Goal: Task Accomplishment & Management: Use online tool/utility

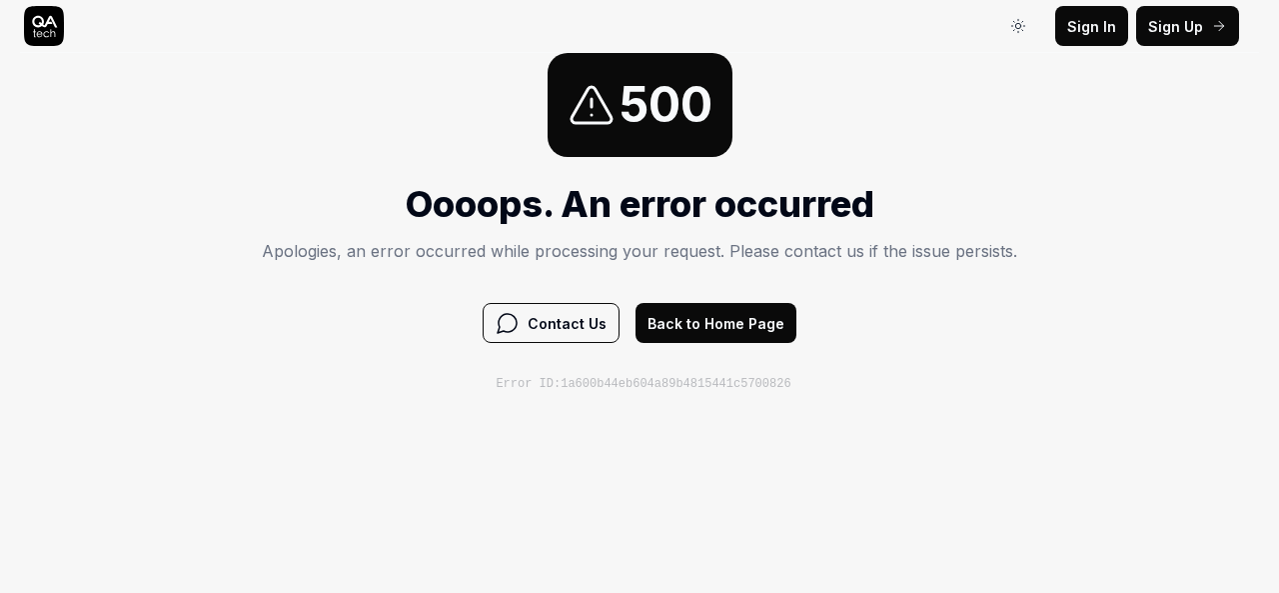
click at [258, 162] on div "500 Oooops. An error occurred Apologies, an error occurred while processing you…" at bounding box center [639, 223] width 1279 height 340
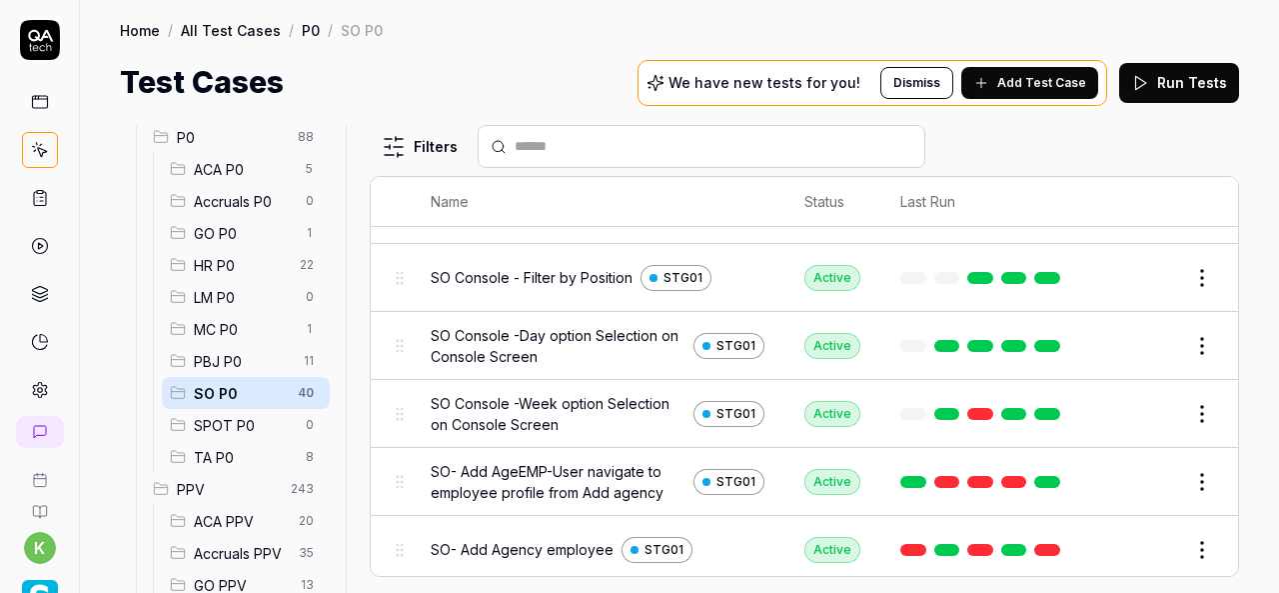
scroll to position [204, 0]
click at [536, 96] on div "Test Cases We have new tests for you! Dismiss Add Test Case Run Tests" at bounding box center [679, 82] width 1119 height 45
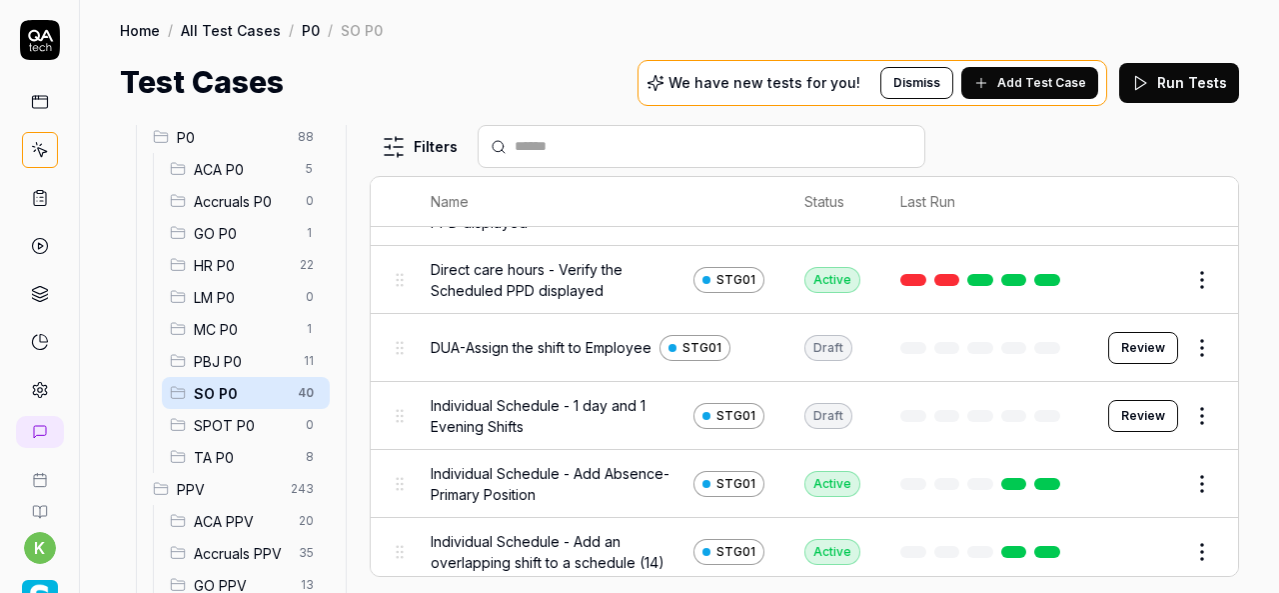
scroll to position [216, 0]
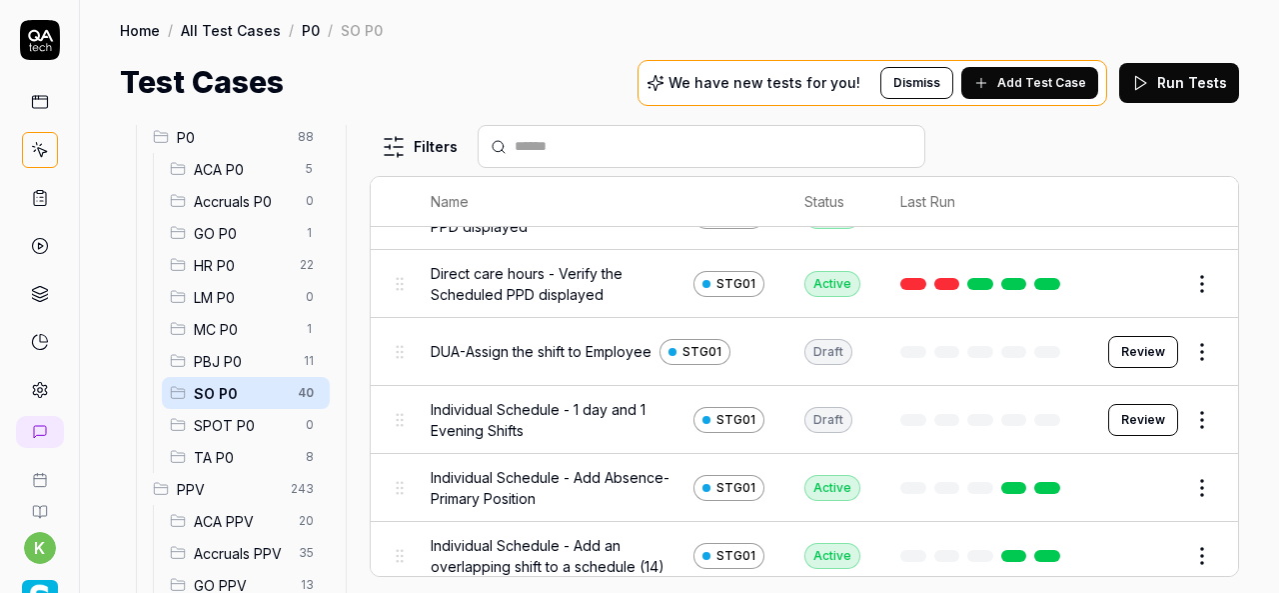
click at [1130, 344] on button "Review" at bounding box center [1143, 352] width 70 height 32
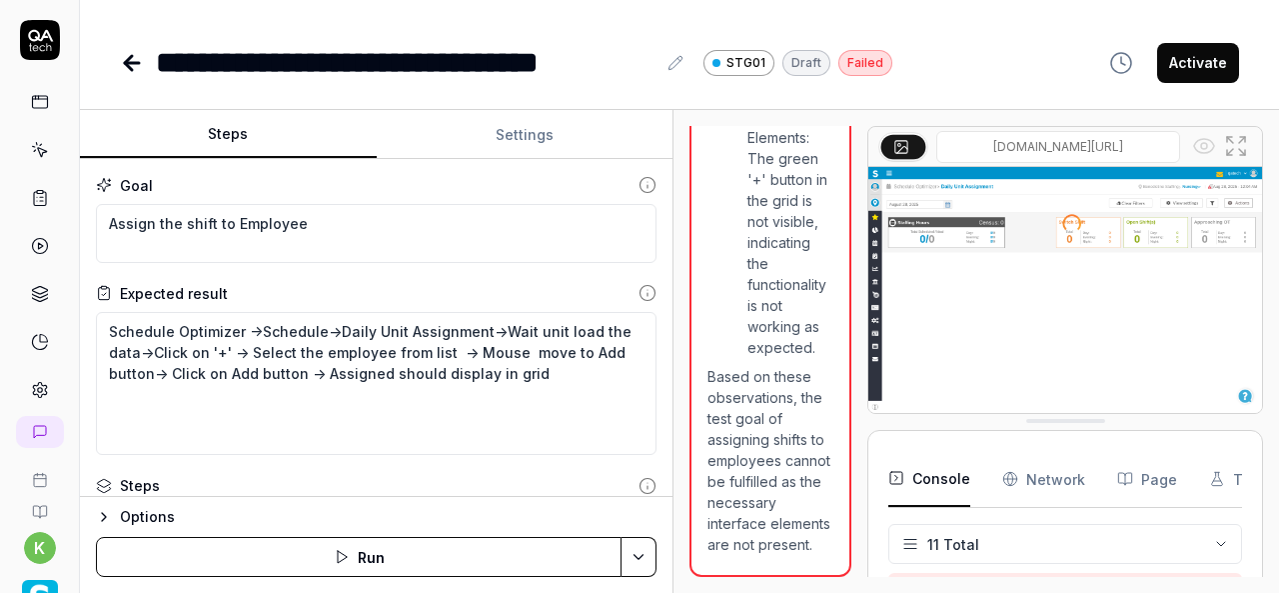
scroll to position [481, 0]
click at [696, 415] on div "Steps Settings Goal Assign the shift to Employee Expected result Schedule Optim…" at bounding box center [679, 351] width 1199 height 483
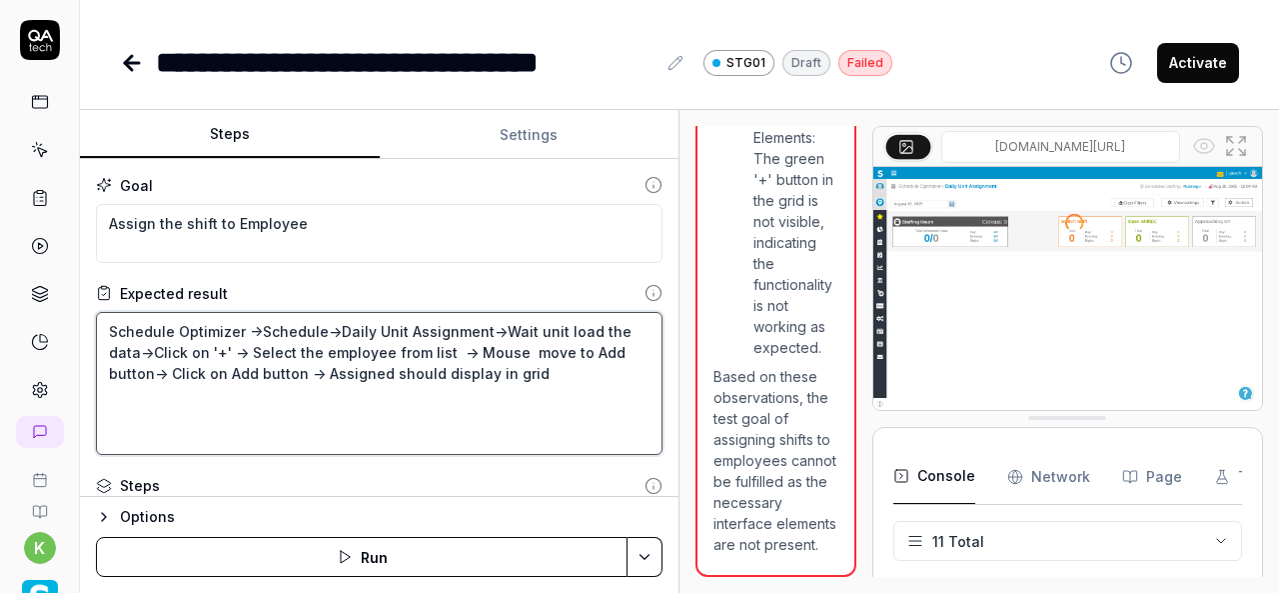
click at [230, 428] on textarea "Schedule Optimizer ->Schedule->Daily Unit Assignment->Wait unit load the data->…" at bounding box center [379, 383] width 567 height 143
click at [490, 405] on textarea "Schedule Optimizer ->Schedule->Daily Unit Assignment->Wait unit load the data->…" at bounding box center [379, 383] width 567 height 143
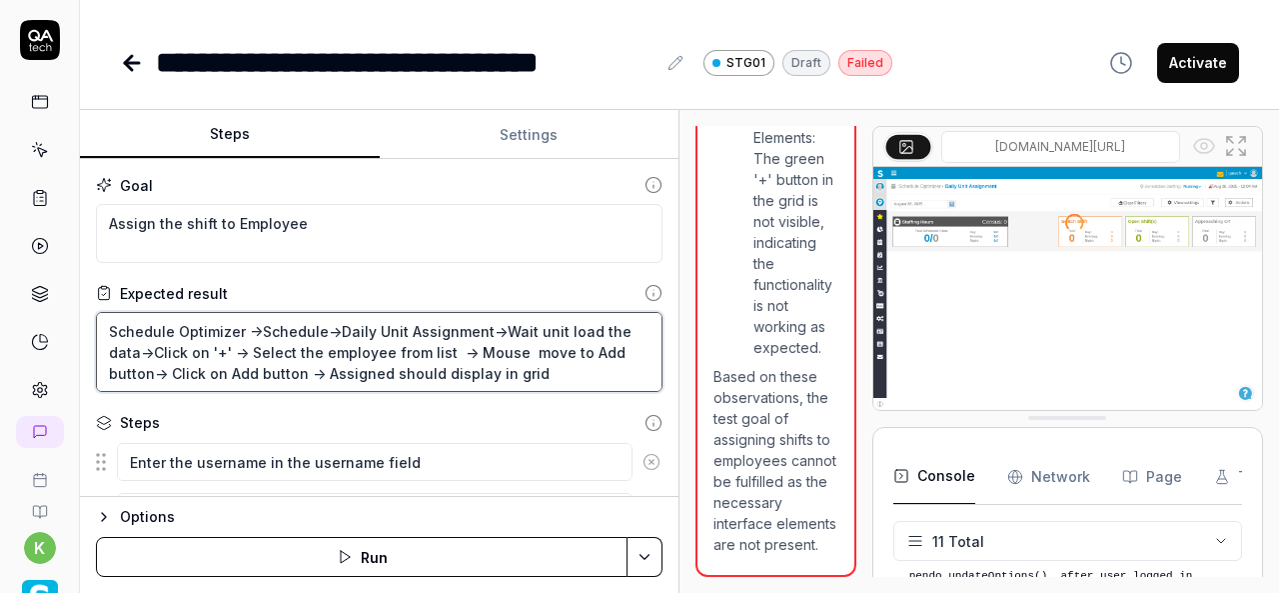
scroll to position [529, 0]
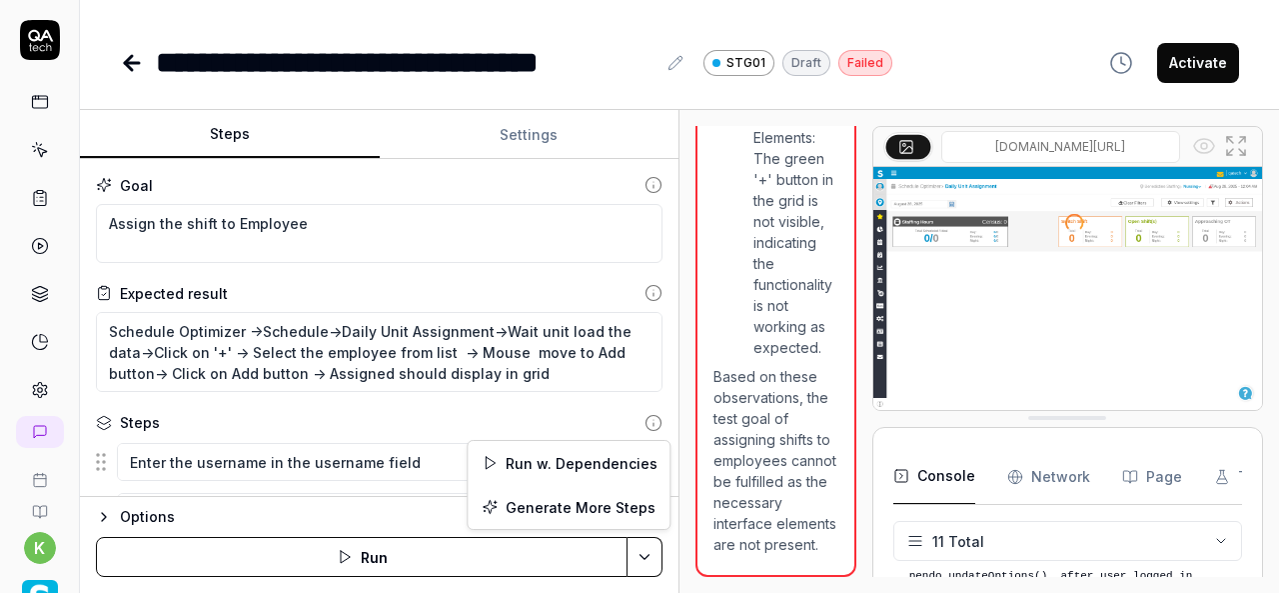
click at [656, 560] on html "**********" at bounding box center [639, 296] width 1279 height 593
click at [610, 461] on div "Run w. Dependencies" at bounding box center [569, 463] width 202 height 44
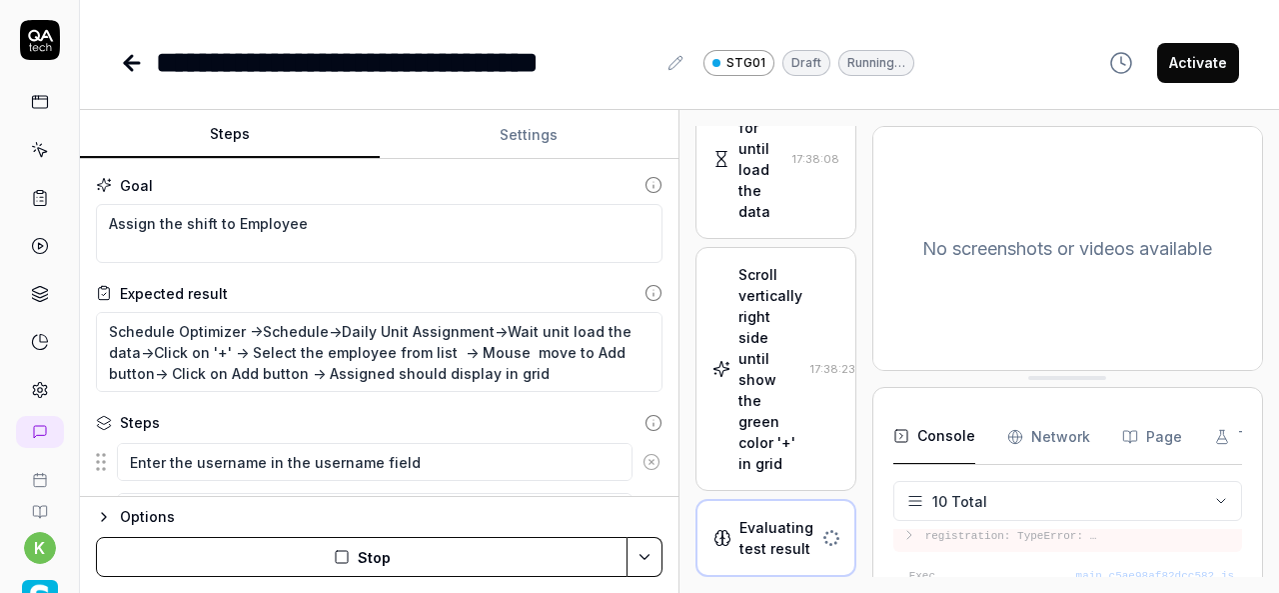
scroll to position [2097, 0]
click at [778, 439] on div "Scroll vertically right side until show the green color '+' in grid 17:38:23" at bounding box center [776, 369] width 127 height 210
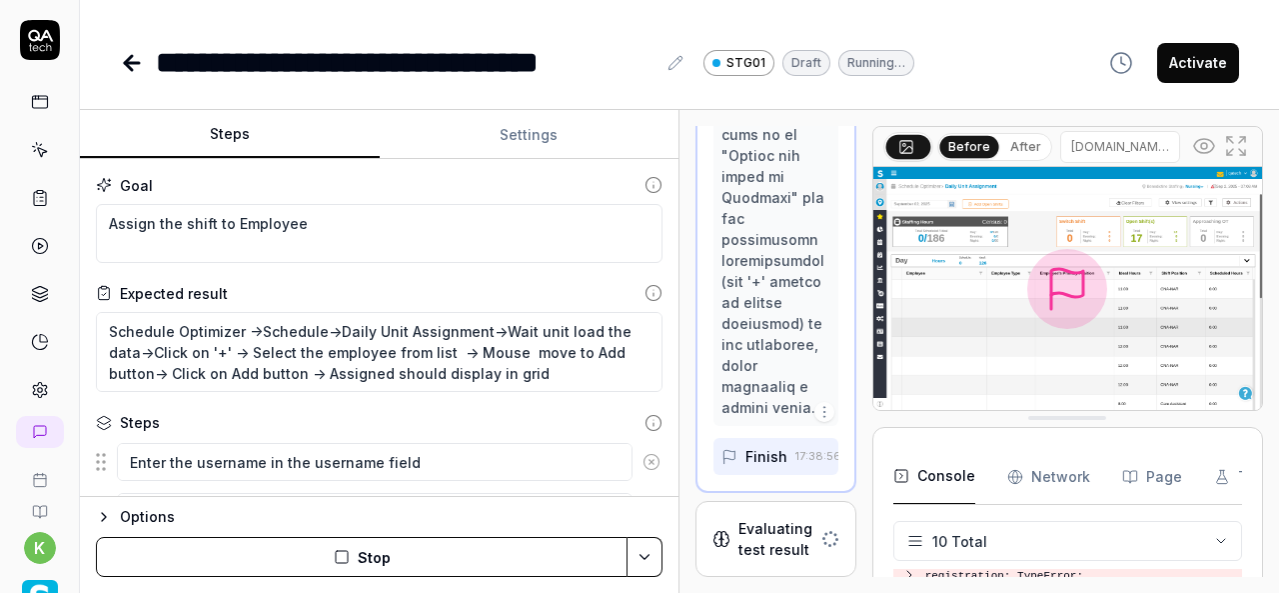
scroll to position [8498, 0]
click at [1235, 137] on icon at bounding box center [1236, 146] width 24 height 24
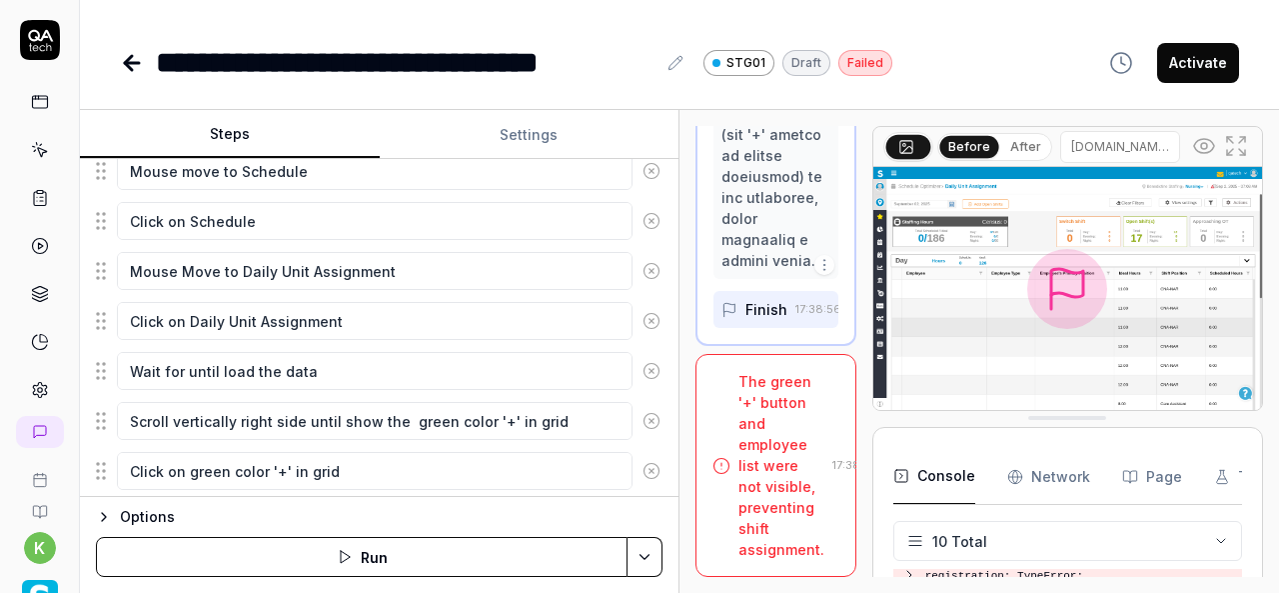
scroll to position [710, 0]
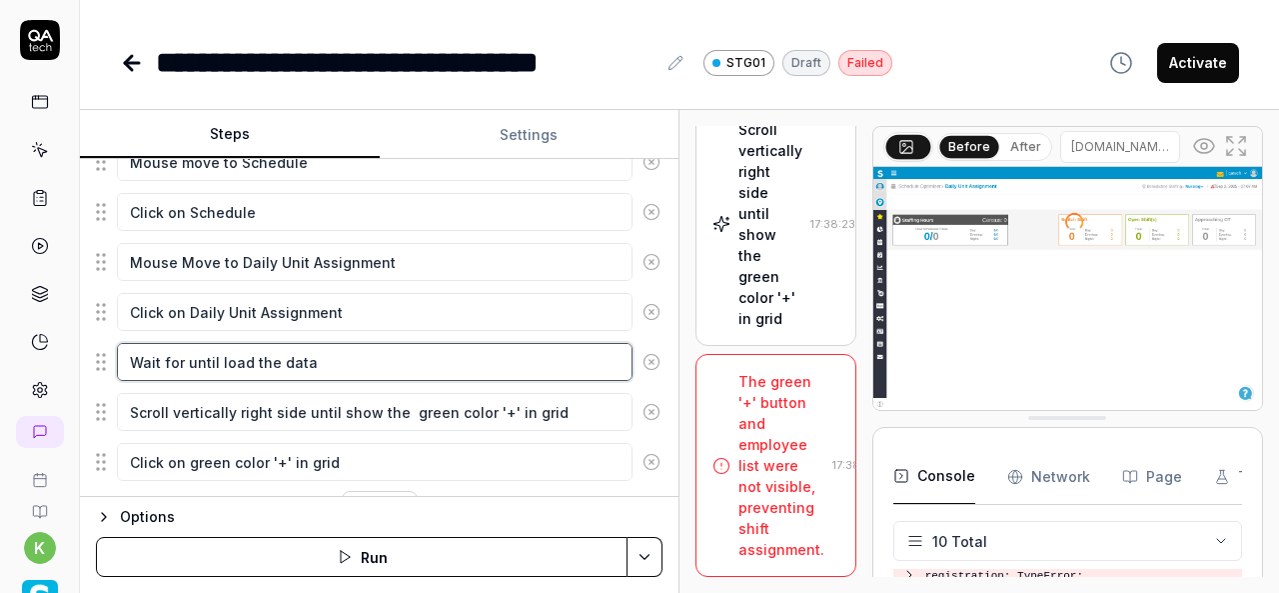
click at [463, 351] on textarea "Wait for until load the data" at bounding box center [375, 362] width 516 height 38
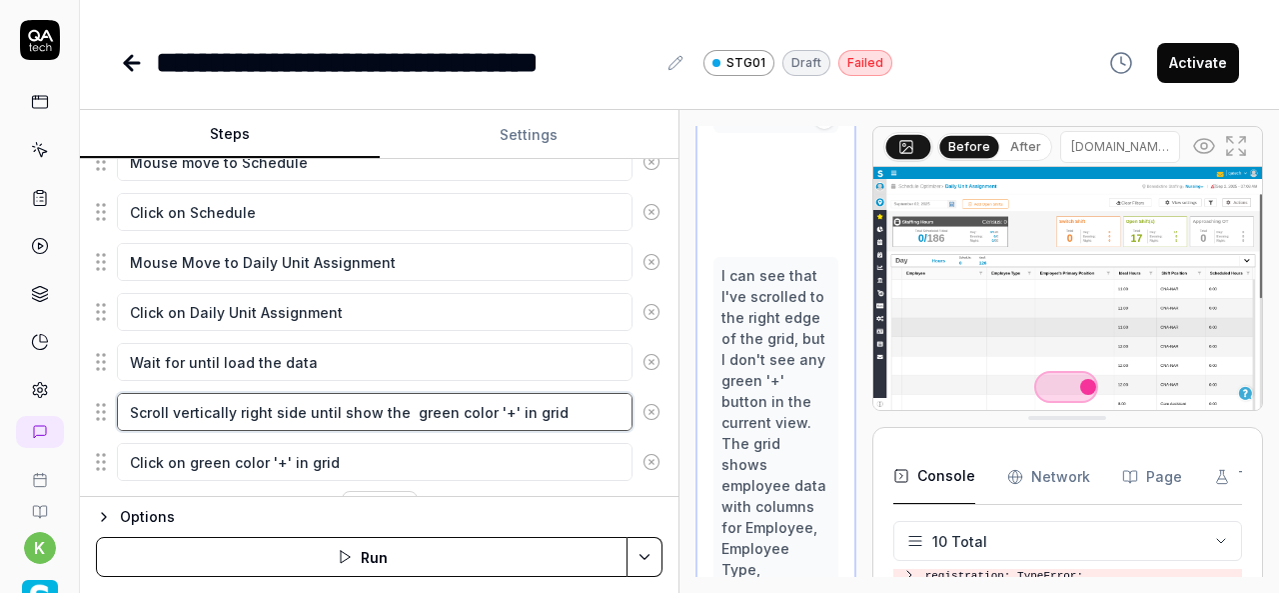
click at [481, 408] on textarea "Scroll vertically right side until show the green color '+' in grid" at bounding box center [375, 412] width 516 height 38
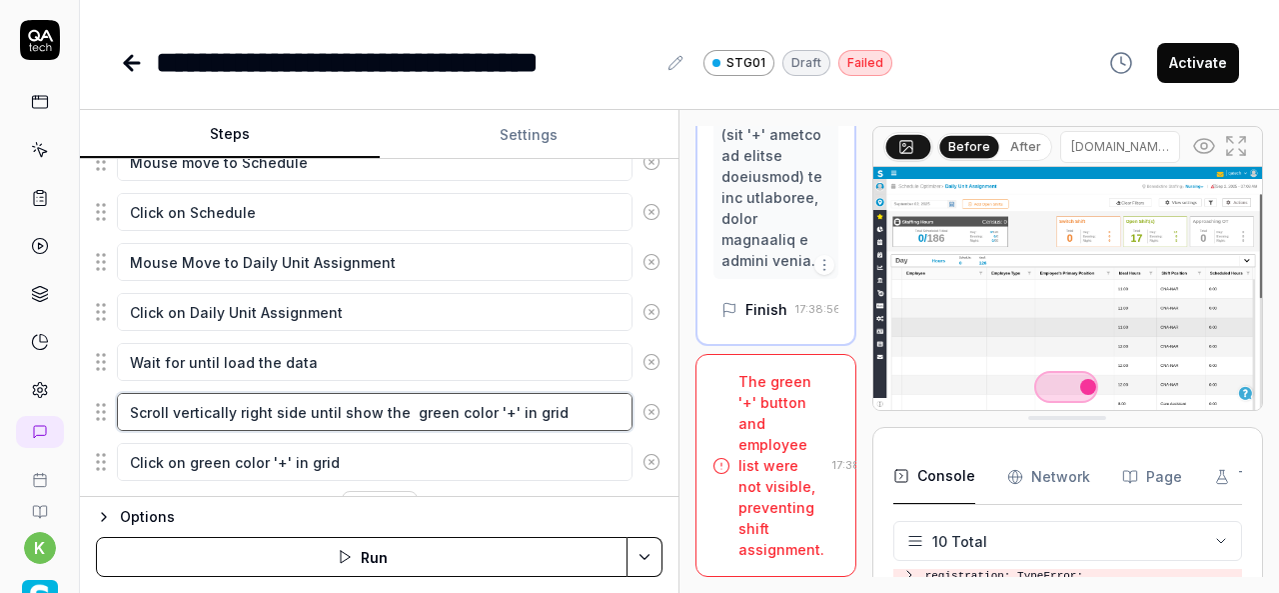
scroll to position [8498, 0]
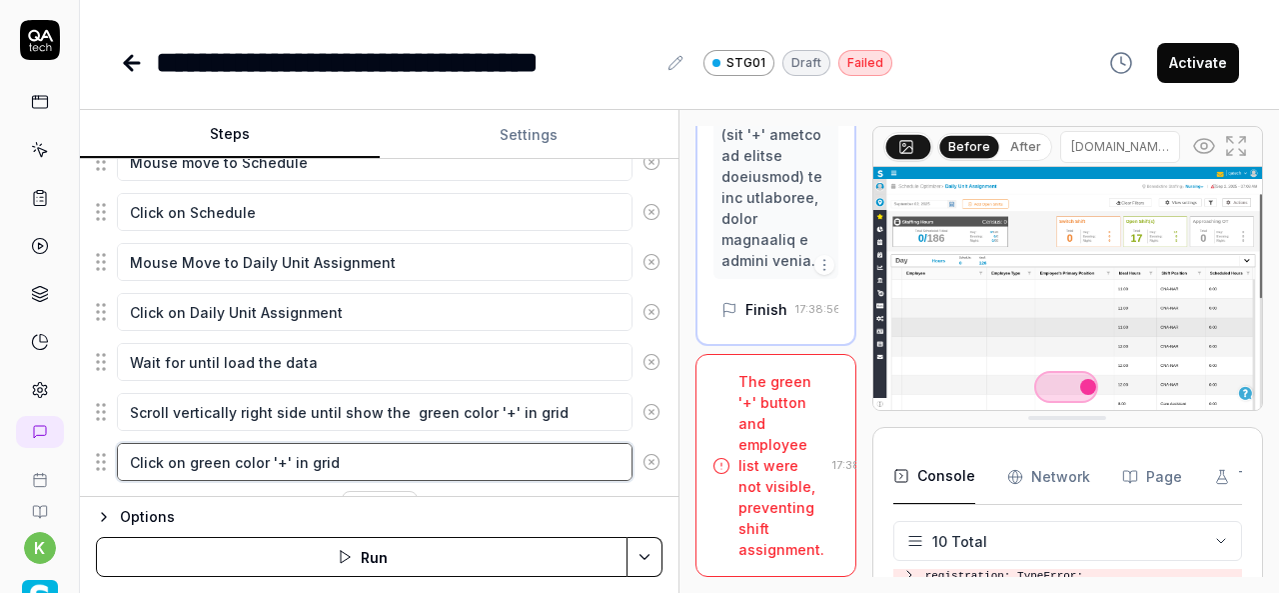
click at [377, 458] on textarea "Click on green color '+' in grid" at bounding box center [375, 462] width 516 height 38
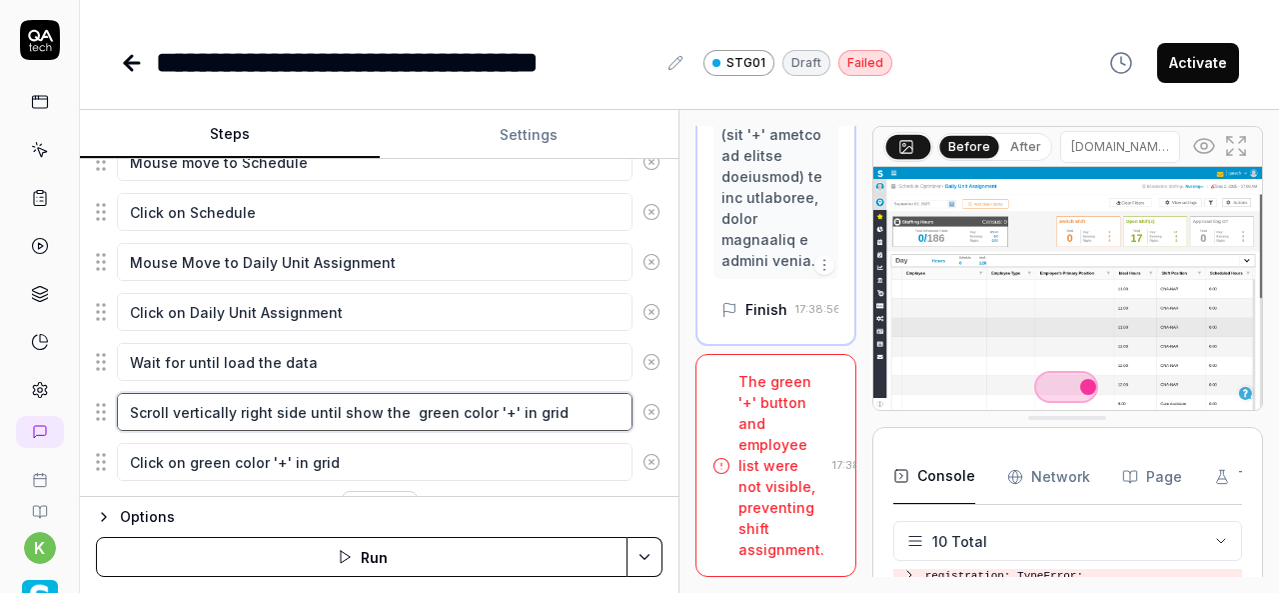
click at [435, 405] on textarea "Scroll vertically right side until show the green color '+' in grid" at bounding box center [375, 412] width 516 height 38
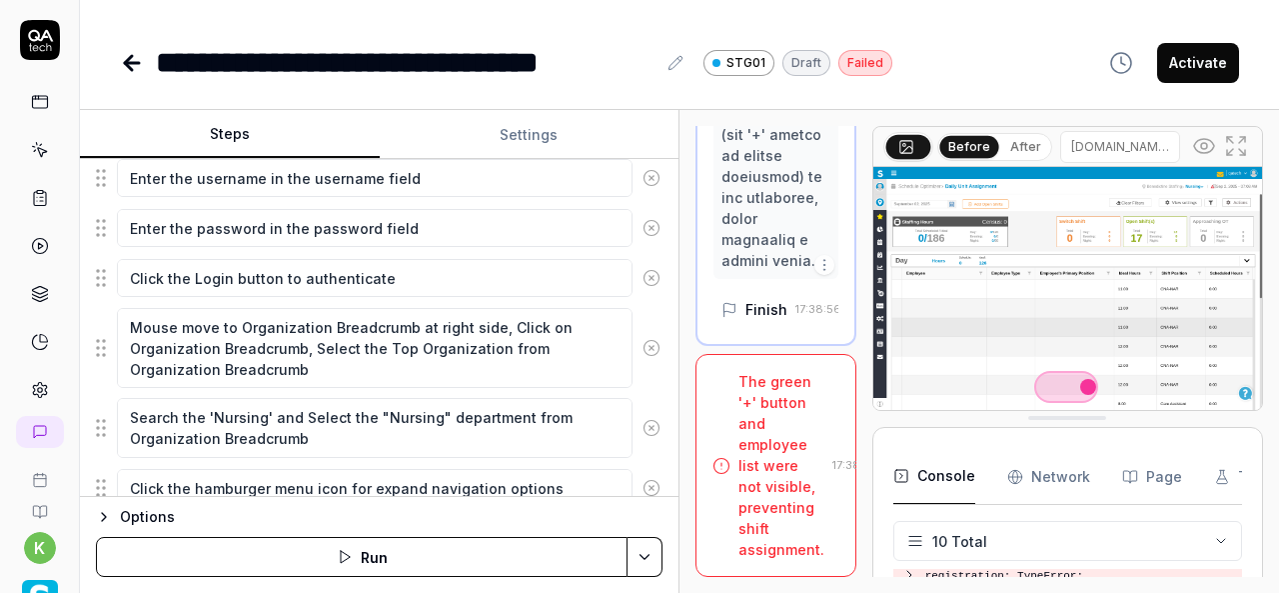
scroll to position [0, 0]
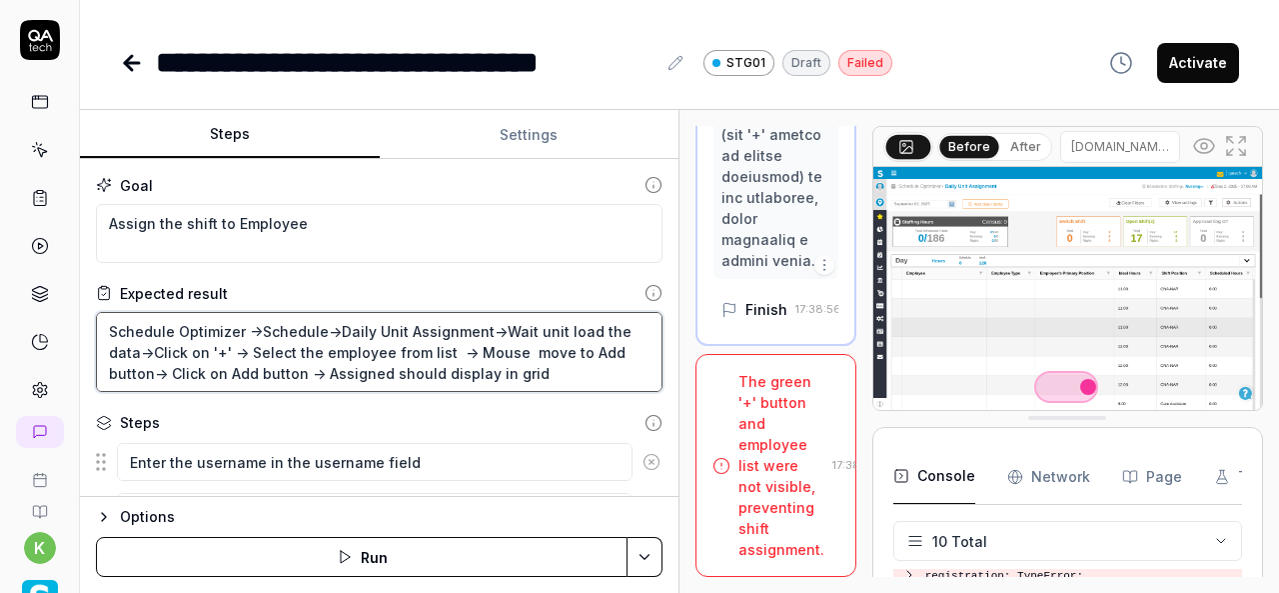
click at [228, 349] on textarea "Schedule Optimizer ->Schedule->Daily Unit Assignment->Wait unit load the data->…" at bounding box center [379, 352] width 567 height 80
type textarea "*"
type textarea "Schedule Optimizer ->Schedule->Daily Unit Assignment->Wait unit load the data->…"
type textarea "*"
type textarea "Schedule Optimizer ->Schedule->Daily Unit Assignment->Wait unit load the data->…"
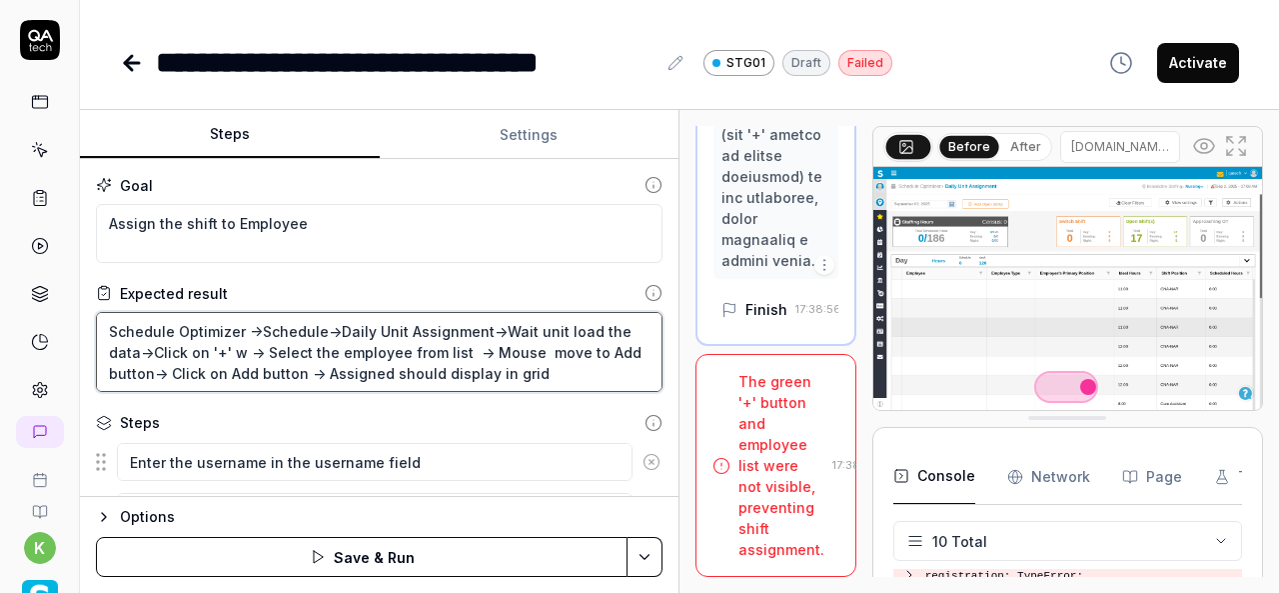
type textarea "*"
type textarea "Schedule Optimizer ->Schedule->Daily Unit Assignment->Wait unit load the data->…"
type textarea "*"
type textarea "Schedule Optimizer ->Schedule->Daily Unit Assignment->Wait unit load the data->…"
type textarea "*"
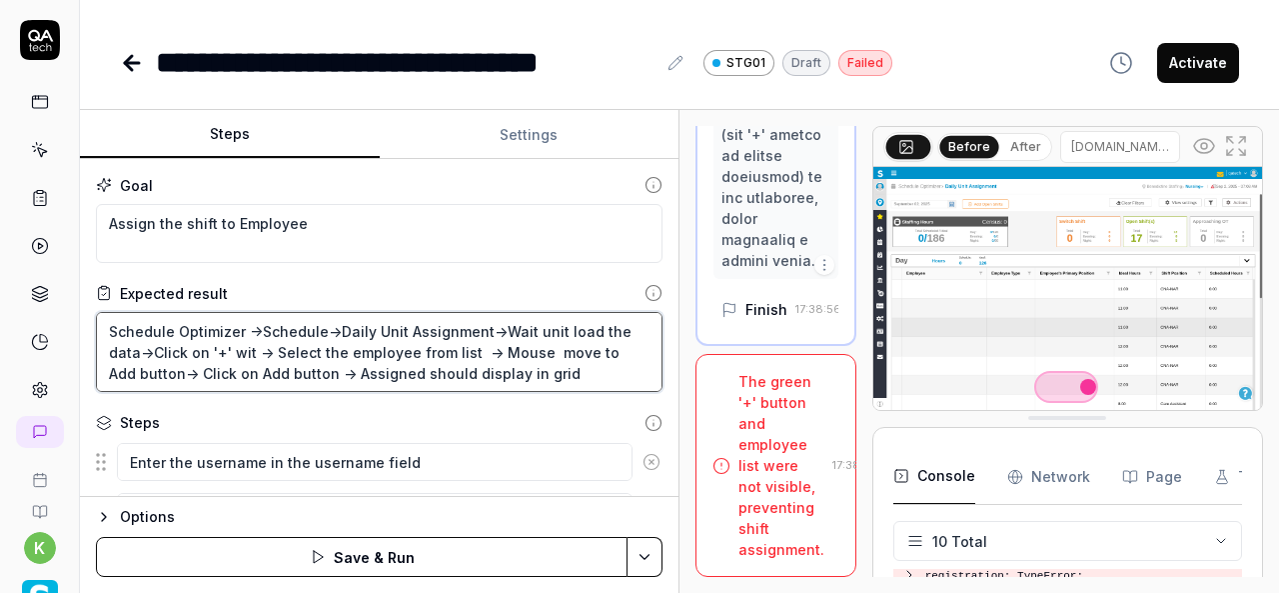
type textarea "Schedule Optimizer ->Schedule->Daily Unit Assignment->Wait unit load the data->…"
type textarea "*"
type textarea "Schedule Optimizer ->Schedule->Daily Unit Assignment->Wait unit load the data->…"
type textarea "*"
type textarea "Schedule Optimizer ->Schedule->Daily Unit Assignment->Wait unit load the data->…"
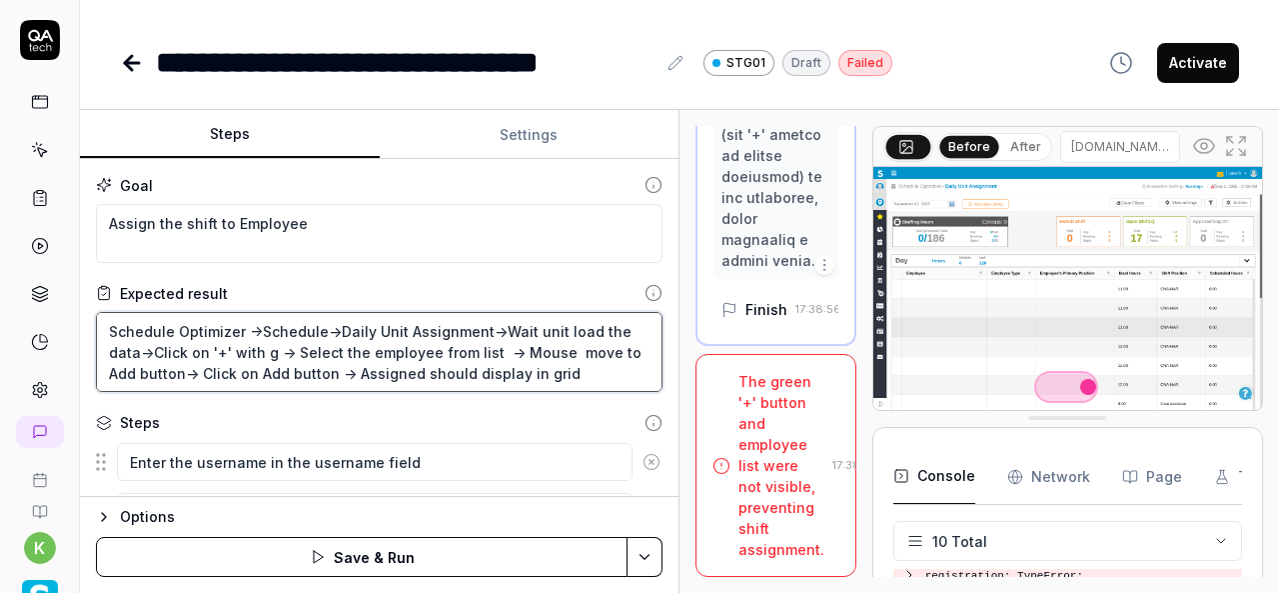
type textarea "*"
type textarea "Schedule Optimizer ->Schedule->Daily Unit Assignment->Wait unit load the data->…"
type textarea "*"
type textarea "Schedule Optimizer ->Schedule->Daily Unit Assignment->Wait unit load the data->…"
type textarea "*"
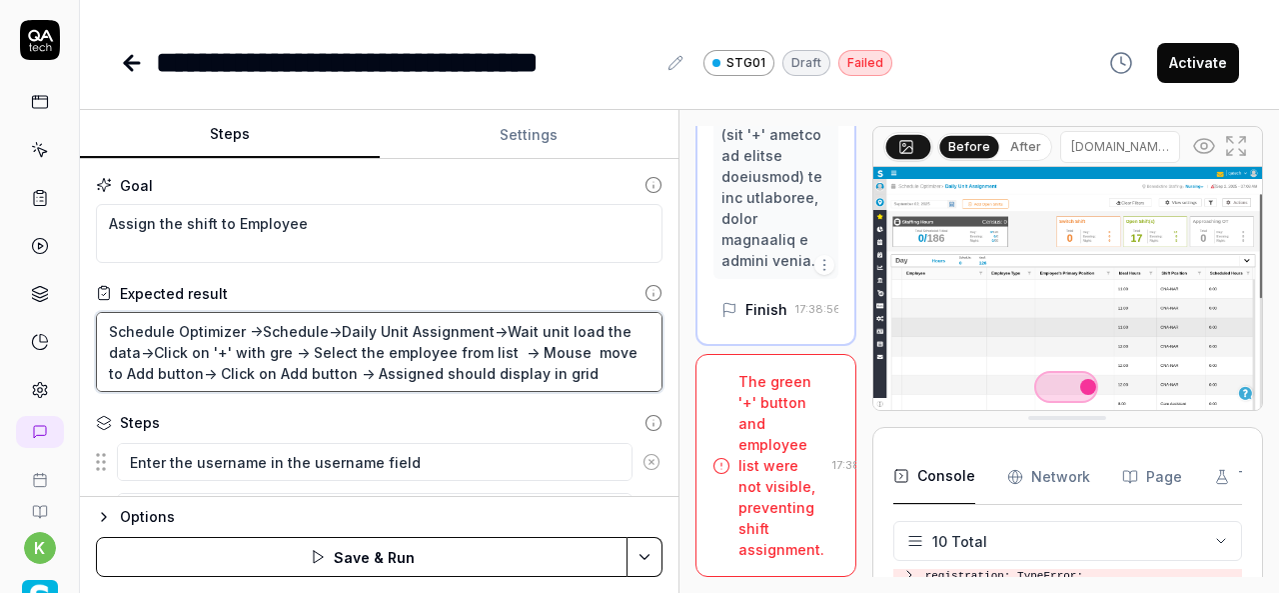
type textarea "Schedule Optimizer ->Schedule->Daily Unit Assignment->Wait unit load the data->…"
type textarea "*"
type textarea "Schedule Optimizer ->Schedule->Daily Unit Assignment->Wait unit load the data->…"
type textarea "*"
type textarea "Schedule Optimizer ->Schedule->Daily Unit Assignment->Wait unit load the data->…"
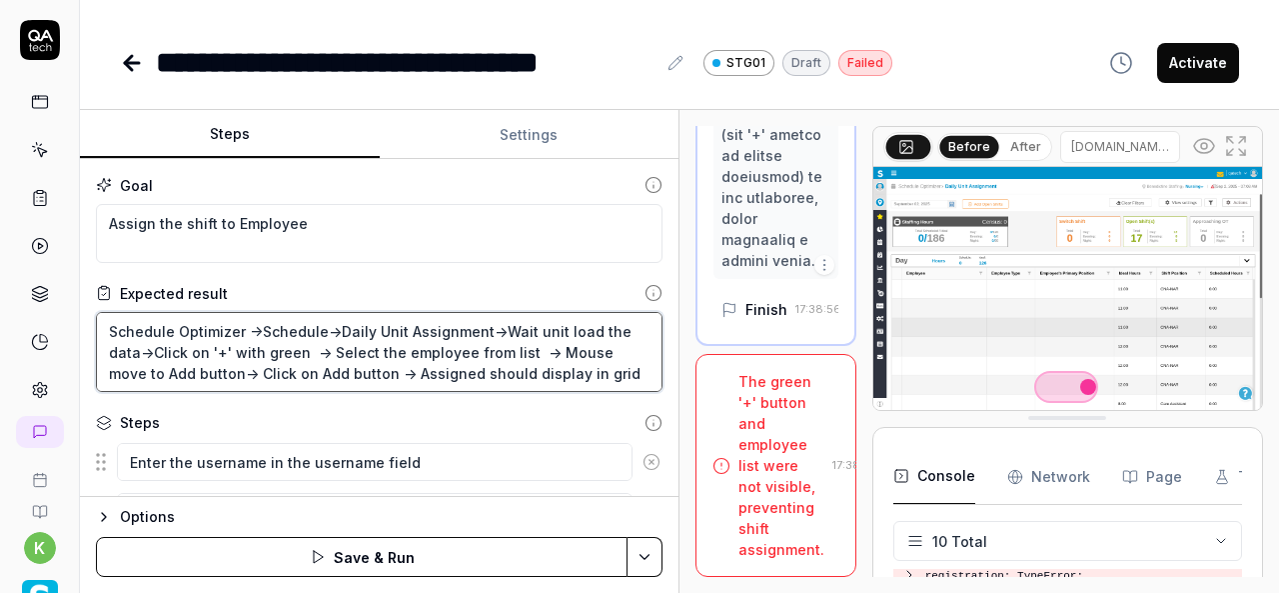
type textarea "*"
type textarea "Schedule Optimizer ->Schedule->Daily Unit Assignment->Wait unit load the data->…"
type textarea "*"
type textarea "Schedule Optimizer ->Schedule->Daily Unit Assignment->Wait unit load the data->…"
type textarea "*"
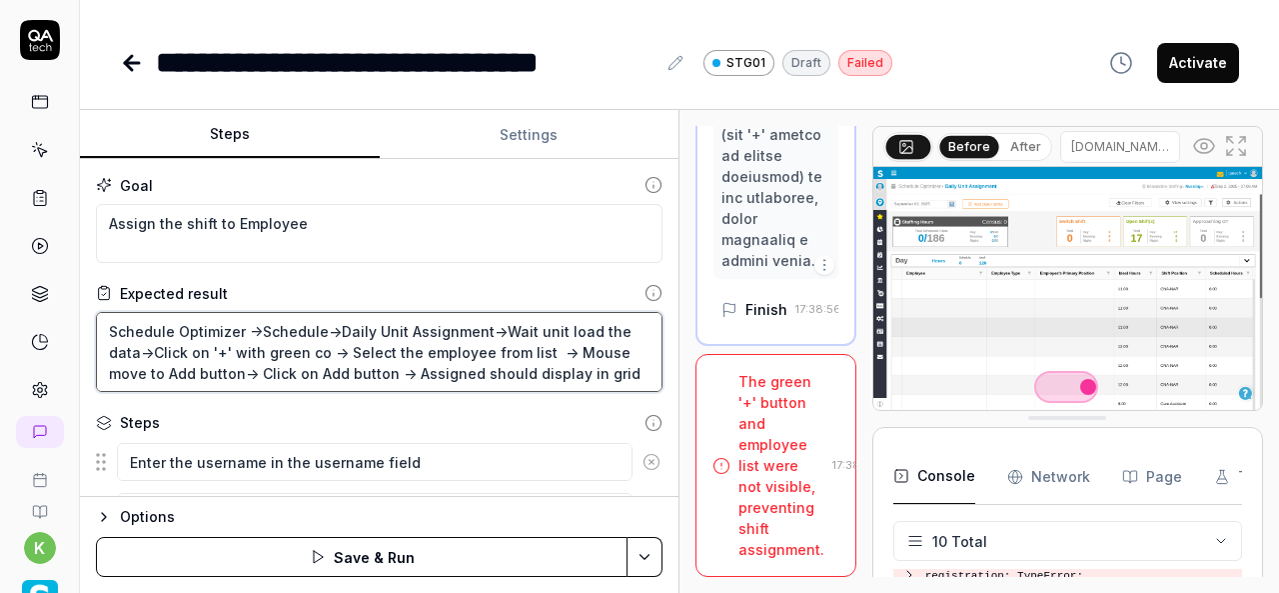
type textarea "Schedule Optimizer ->Schedule->Daily Unit Assignment->Wait unit load the data->…"
type textarea "*"
type textarea "Schedule Optimizer ->Schedule->Daily Unit Assignment->Wait unit load the data->…"
type textarea "*"
type textarea "Schedule Optimizer ->Schedule->Daily Unit Assignment->Wait unit load the data->…"
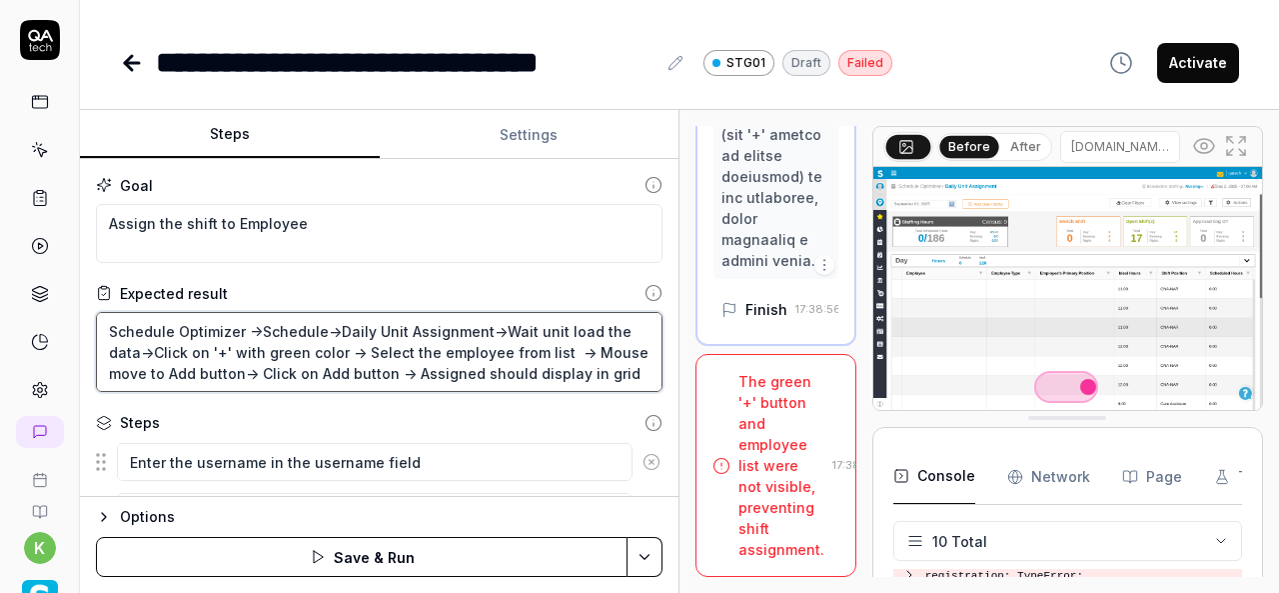
type textarea "*"
type textarea "Schedule Optimizer ->Schedule->Daily Unit Assignment->Wait unit load the data->…"
type textarea "*"
type textarea "Schedule Optimizer ->Schedule->Daily Unit Assignment->Wait unit load the data->…"
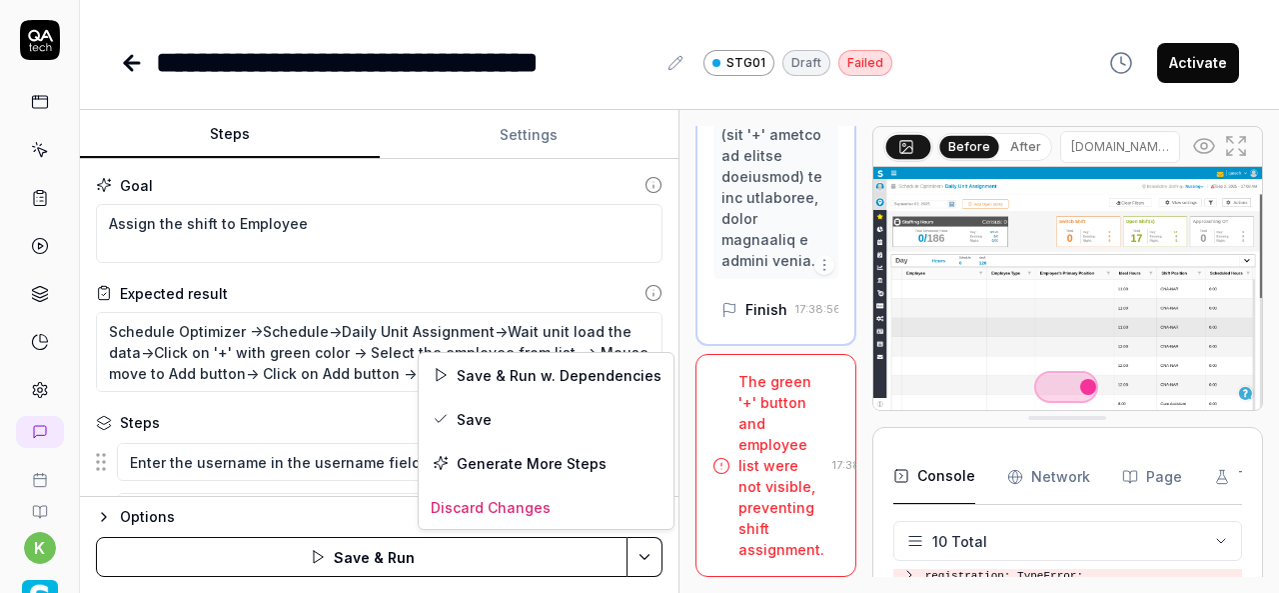
click at [653, 563] on html "**********" at bounding box center [639, 296] width 1279 height 593
click at [480, 413] on div "Save" at bounding box center [546, 419] width 255 height 44
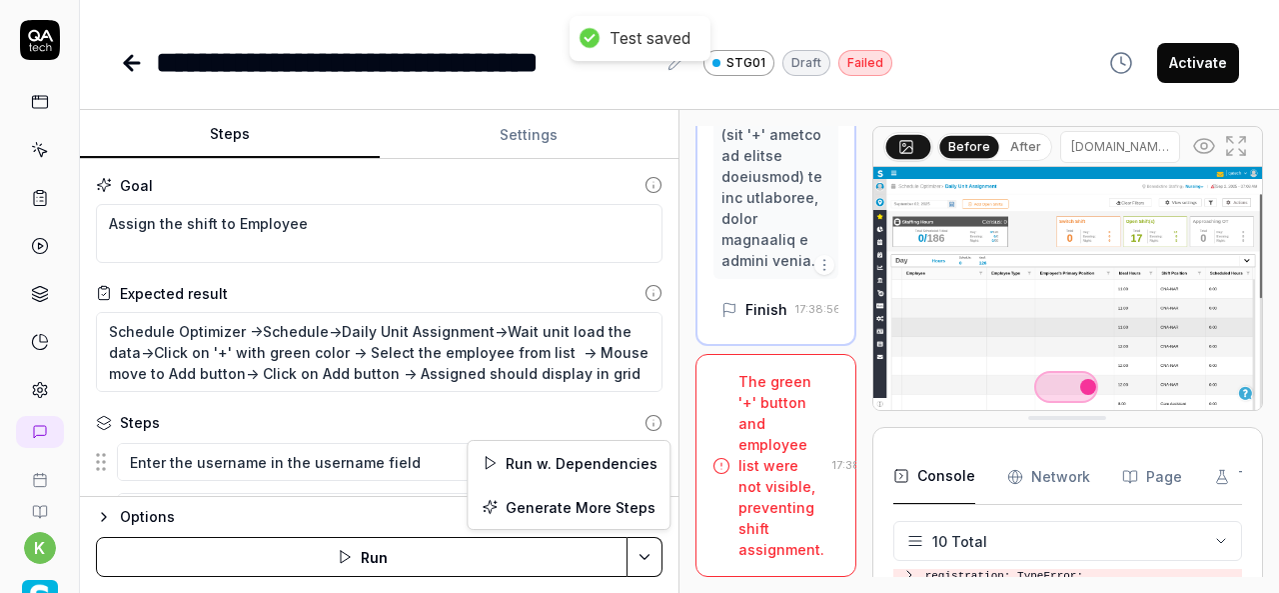
click at [654, 547] on html "**********" at bounding box center [639, 296] width 1279 height 593
click at [576, 456] on div "Run w. Dependencies" at bounding box center [569, 463] width 202 height 44
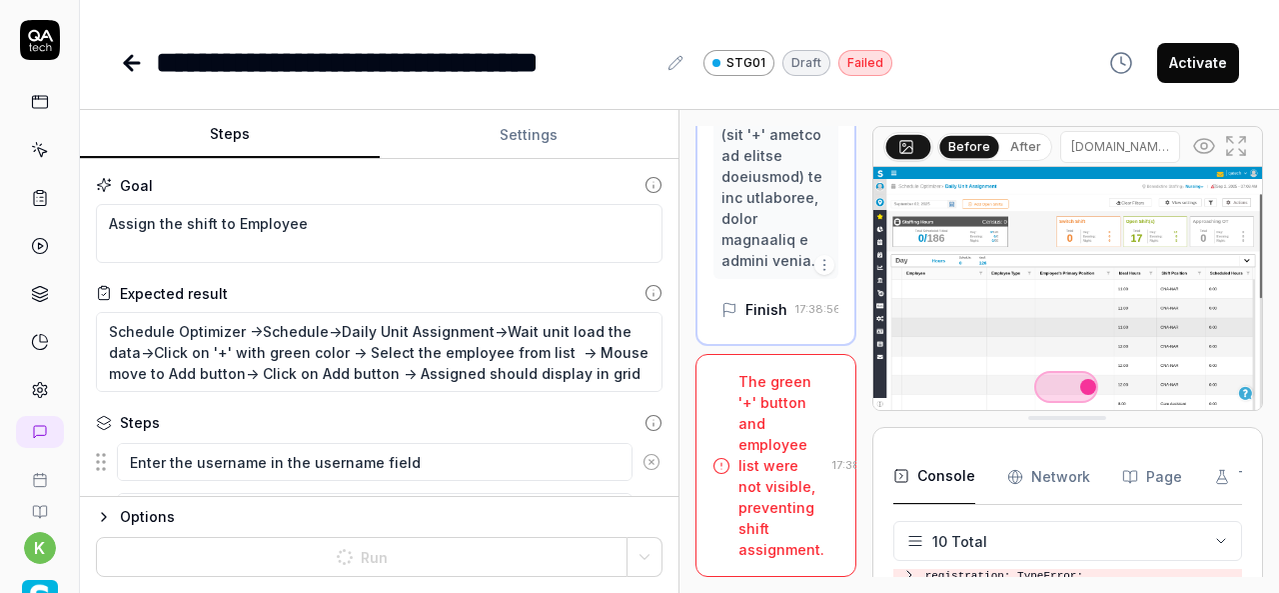
type textarea "*"
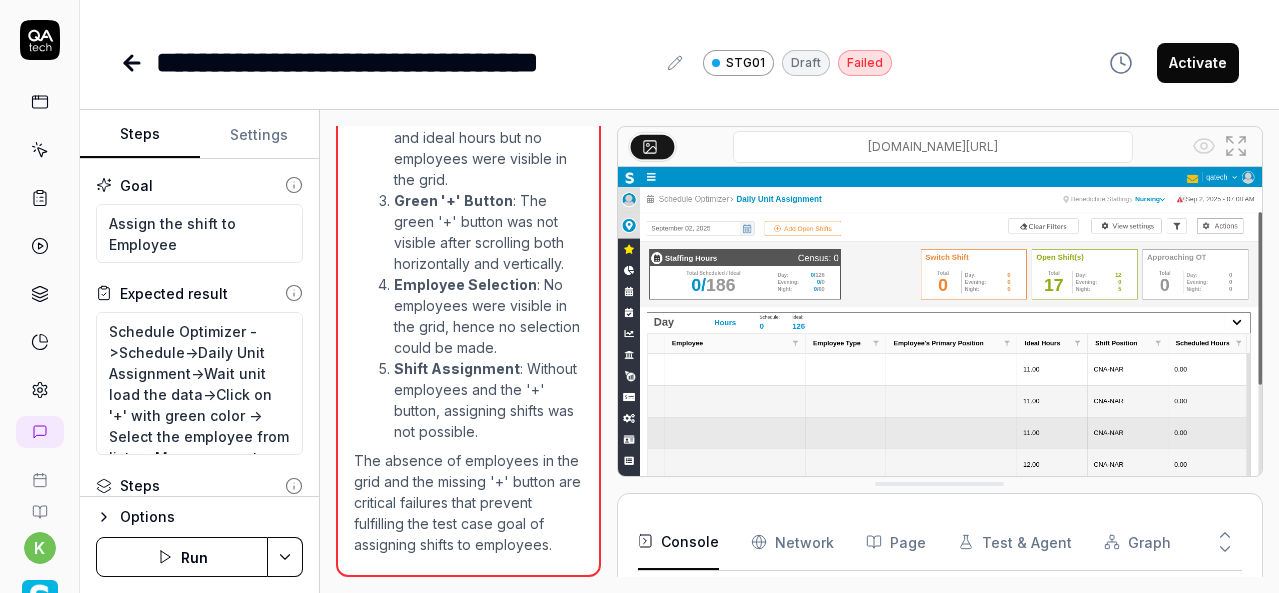
scroll to position [1950, 0]
click at [285, 550] on html "**********" at bounding box center [639, 296] width 1279 height 593
click at [253, 461] on div "Run w. Dependencies" at bounding box center [209, 463] width 202 height 44
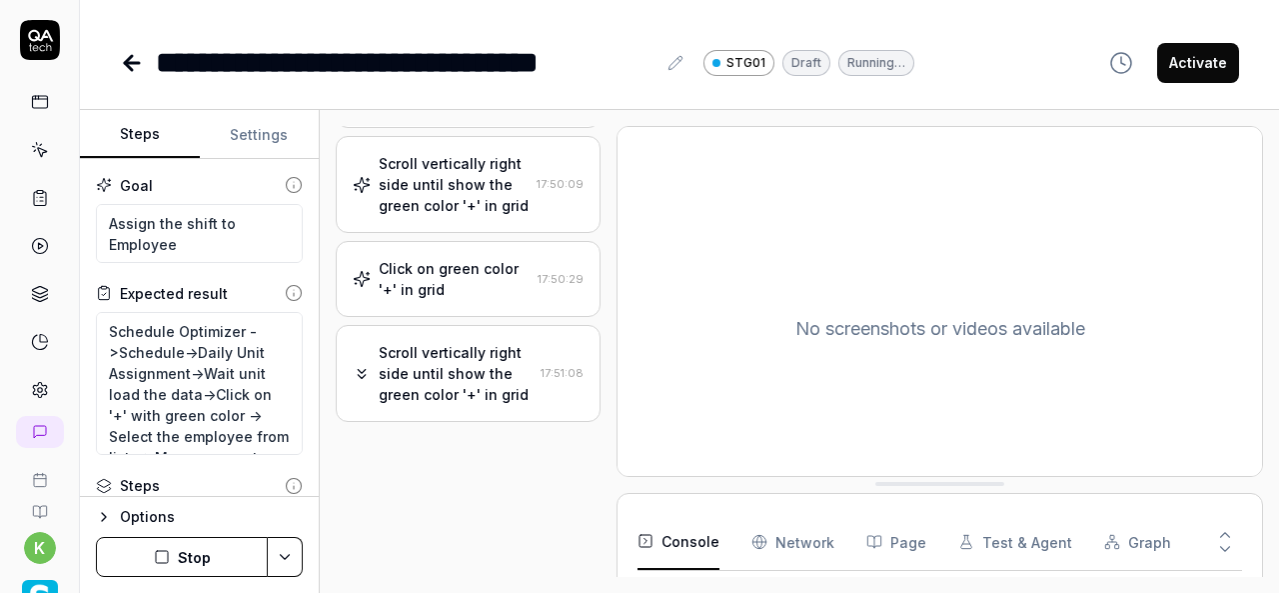
scroll to position [1241, 0]
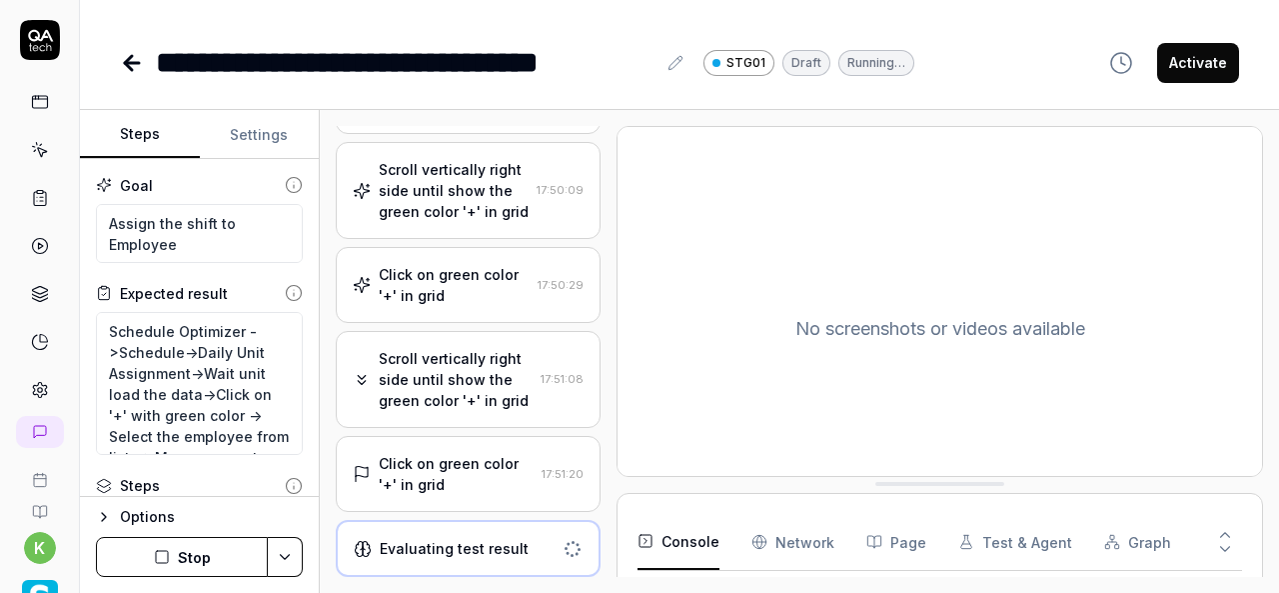
click at [473, 487] on div "Click on green color '+' in grid" at bounding box center [456, 474] width 155 height 42
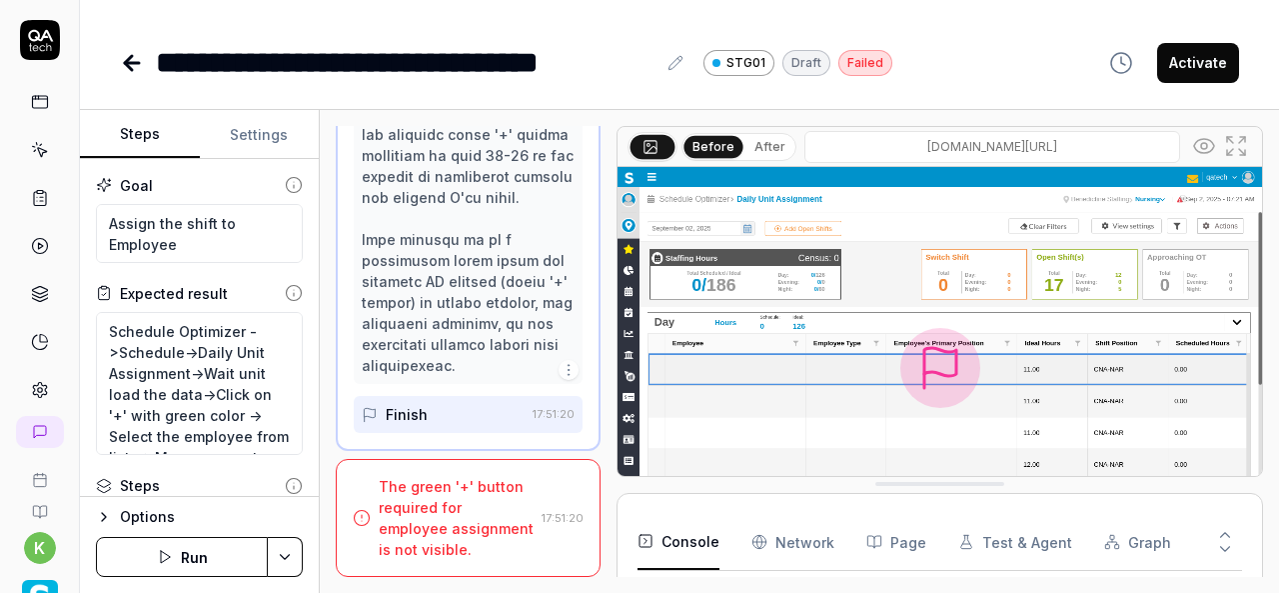
scroll to position [439, 0]
type textarea "*"
